Goal: Information Seeking & Learning: Learn about a topic

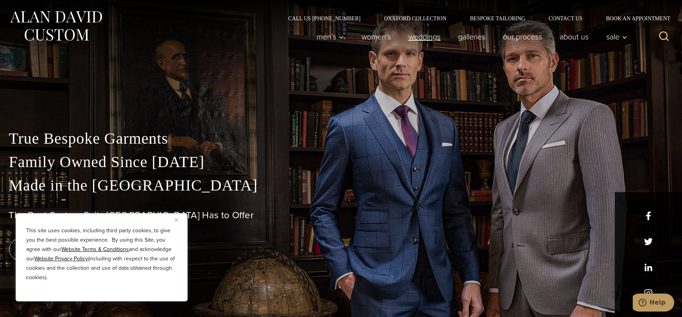
click at [420, 34] on link "weddings" at bounding box center [424, 37] width 50 height 16
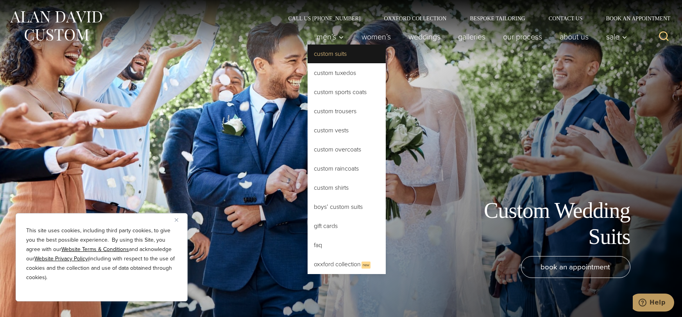
click at [331, 59] on link "Custom Suits" at bounding box center [347, 54] width 78 height 19
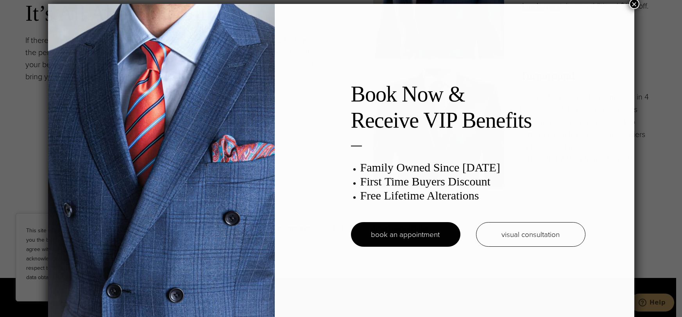
scroll to position [4, 0]
